Goal: Information Seeking & Learning: Learn about a topic

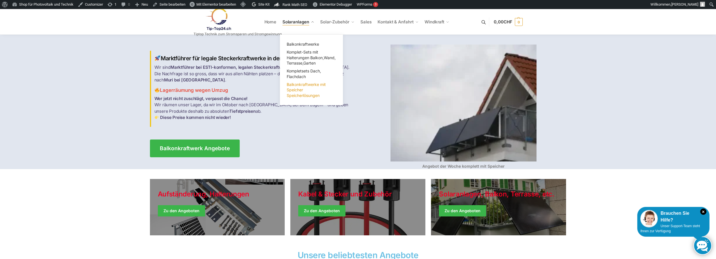
click at [297, 92] on link "Balkonkraftwerke mit Speicher Speicherlösungen" at bounding box center [311, 89] width 56 height 19
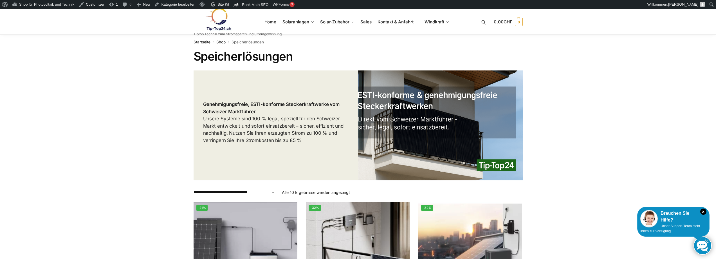
scroll to position [113, 0]
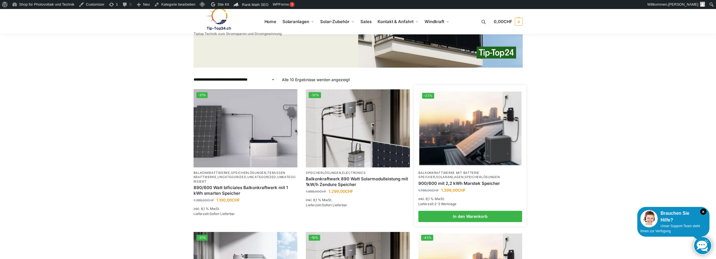
click at [437, 178] on link "Solaranlagen" at bounding box center [449, 177] width 27 height 4
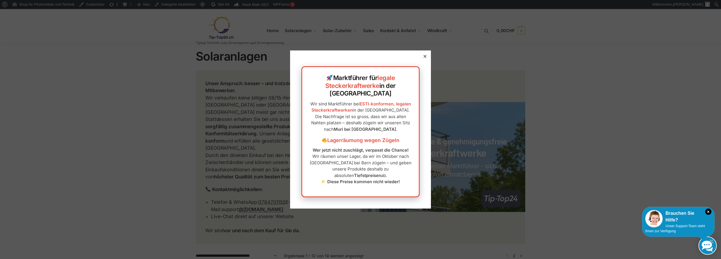
click at [422, 59] on div at bounding box center [424, 56] width 5 height 5
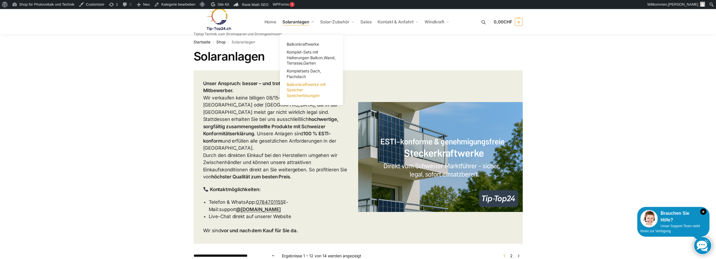
click at [295, 86] on span "Balkonkraftwerke mit Speicher Speicherlösungen" at bounding box center [306, 90] width 39 height 16
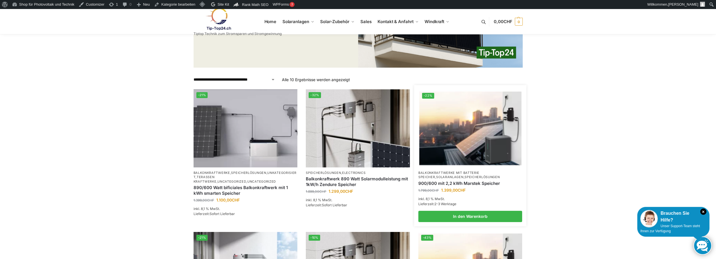
click at [453, 183] on link "900/600 mit 2,2 kWh Marstek Speicher" at bounding box center [471, 183] width 104 height 6
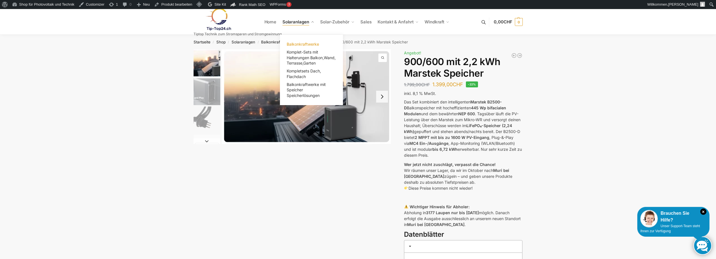
click at [299, 42] on span "Balkonkraftwerke" at bounding box center [303, 44] width 32 height 5
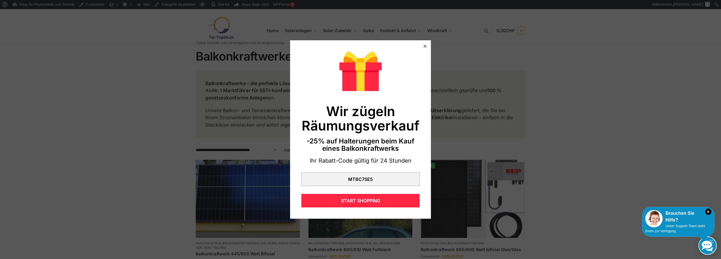
click at [422, 45] on div at bounding box center [424, 46] width 5 height 5
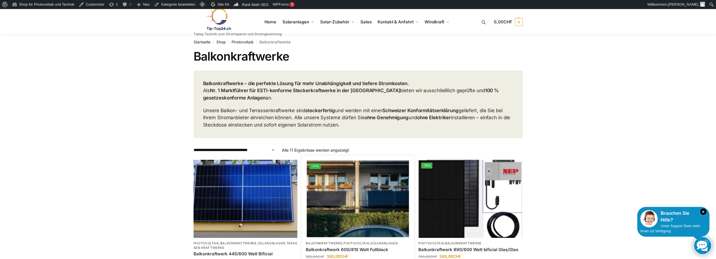
scroll to position [113, 0]
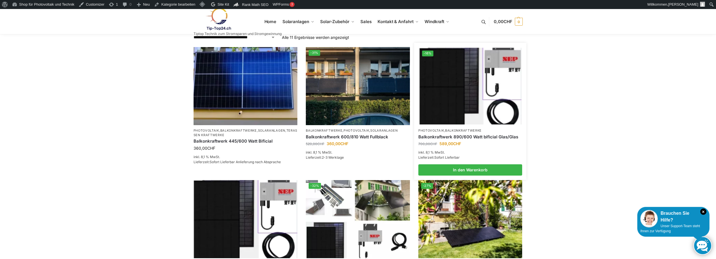
click at [457, 135] on link "Balkonkraftwerk 890/600 Watt bificial Glas/Glas" at bounding box center [471, 137] width 104 height 6
